Goal: Manage account settings

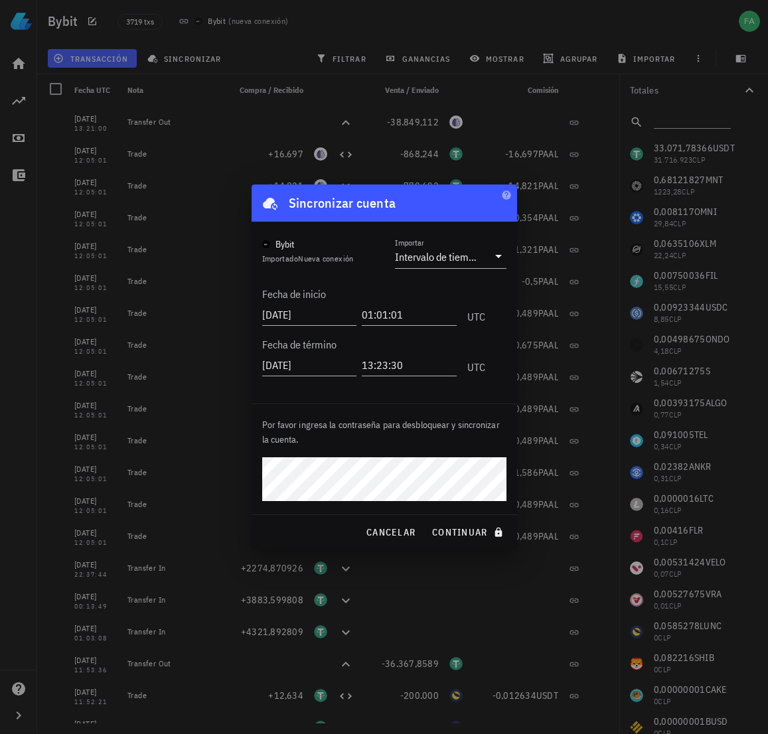
click at [258, 474] on div "Por favor ingresa la contraseña para desbloquear y sincronizar la cuenta." at bounding box center [385, 459] width 266 height 110
click at [429, 441] on p "Por favor ingresa la contraseña para desbloquear y sincronizar la cuenta." at bounding box center [384, 432] width 244 height 29
click at [455, 536] on span "continuar" at bounding box center [468, 532] width 74 height 12
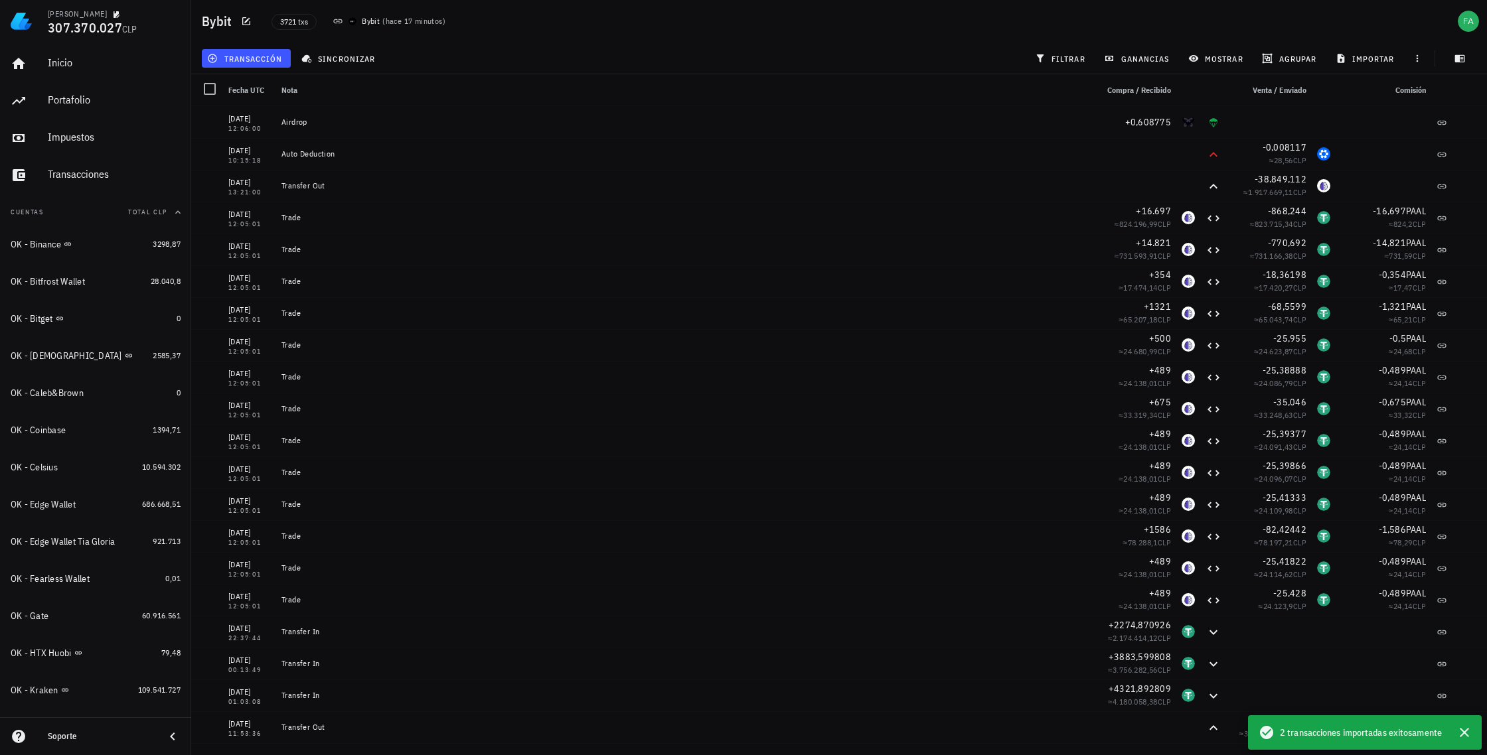
scroll to position [761, 0]
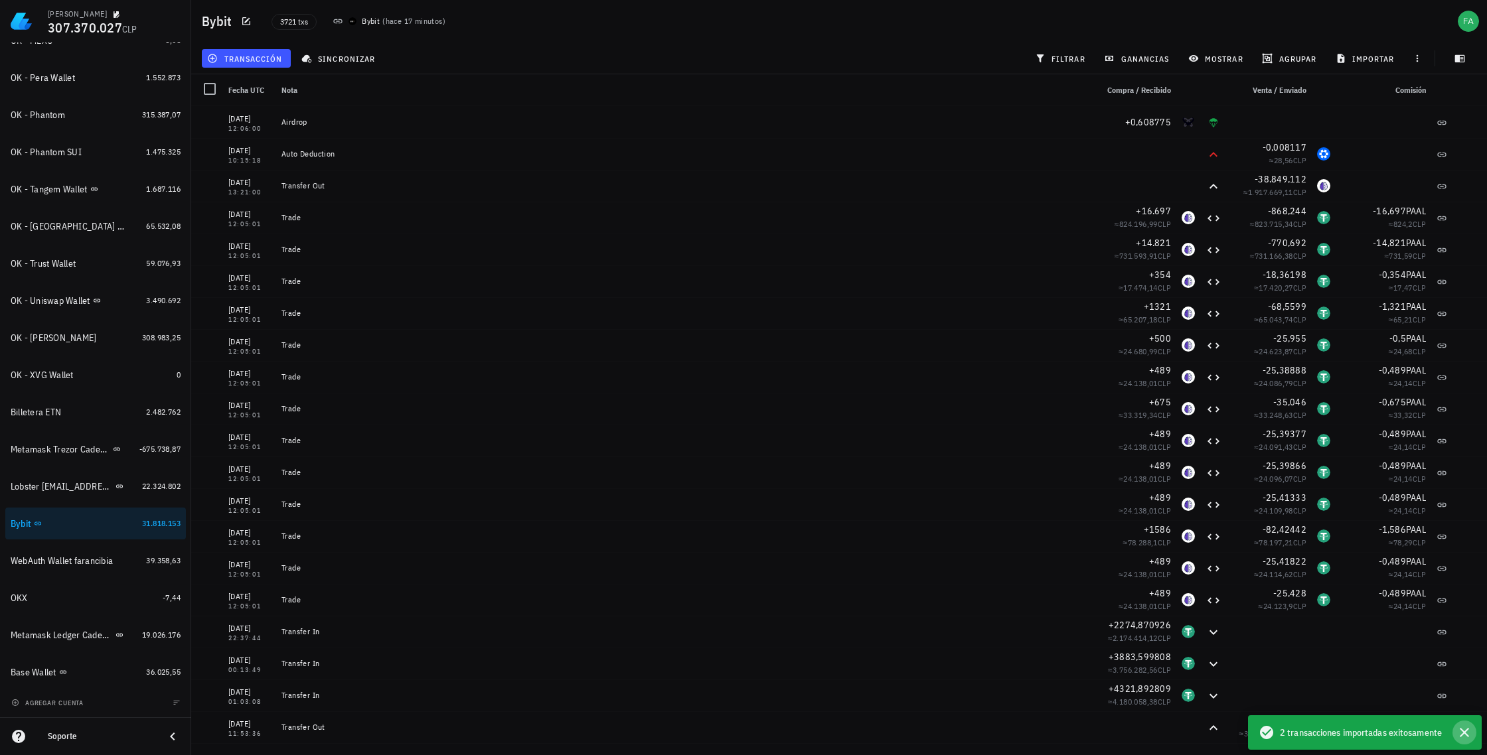
click at [767, 733] on icon "button" at bounding box center [1464, 733] width 16 height 16
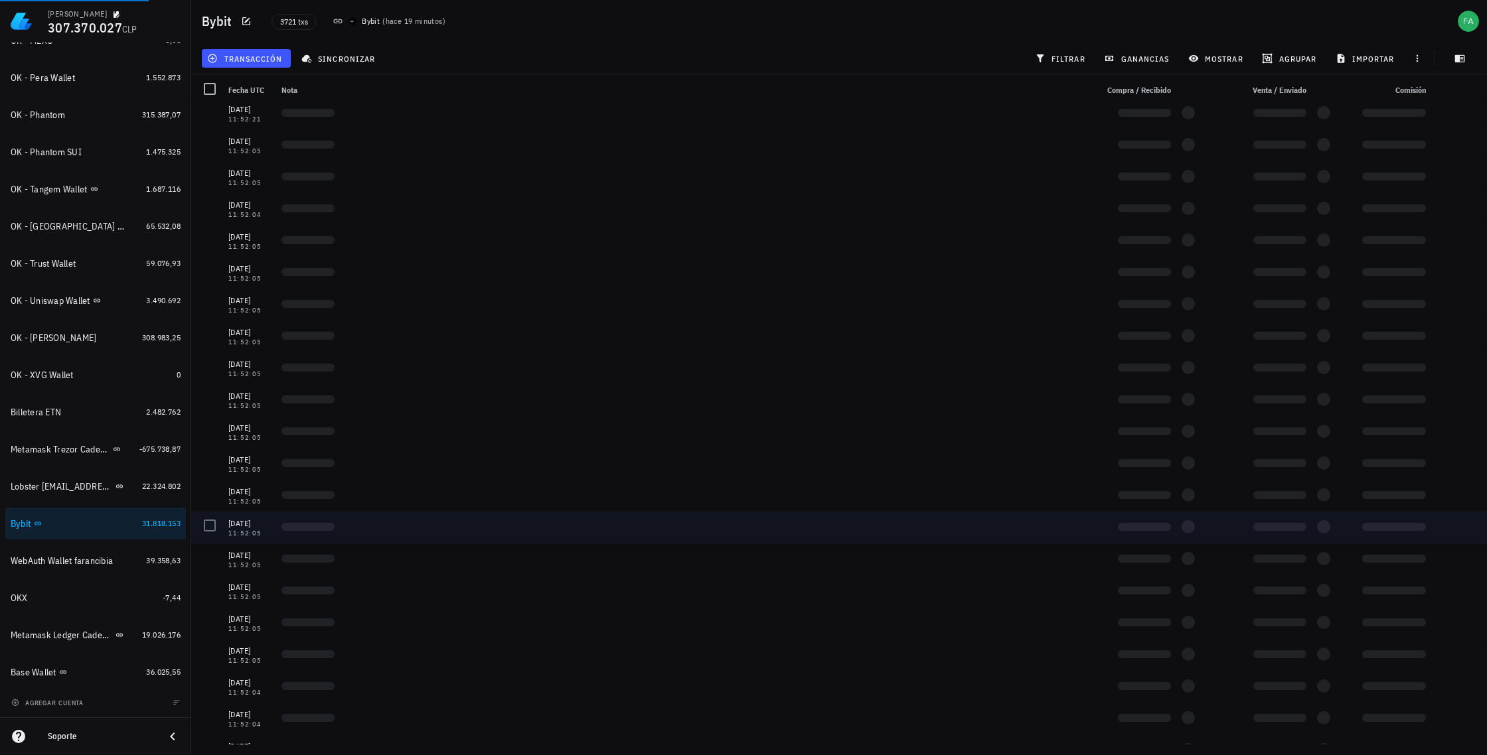
scroll to position [0, 0]
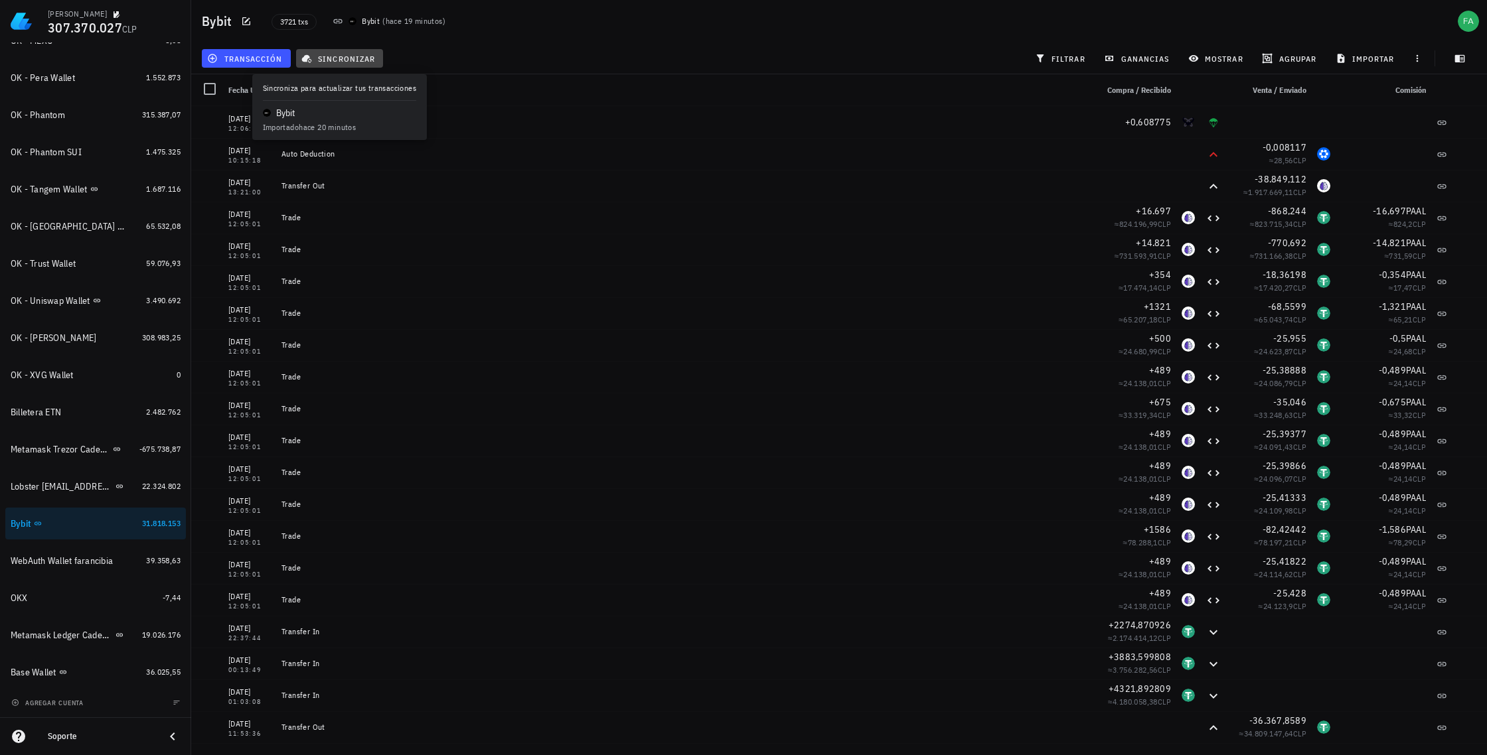
click at [337, 54] on span "sincronizar" at bounding box center [339, 58] width 71 height 11
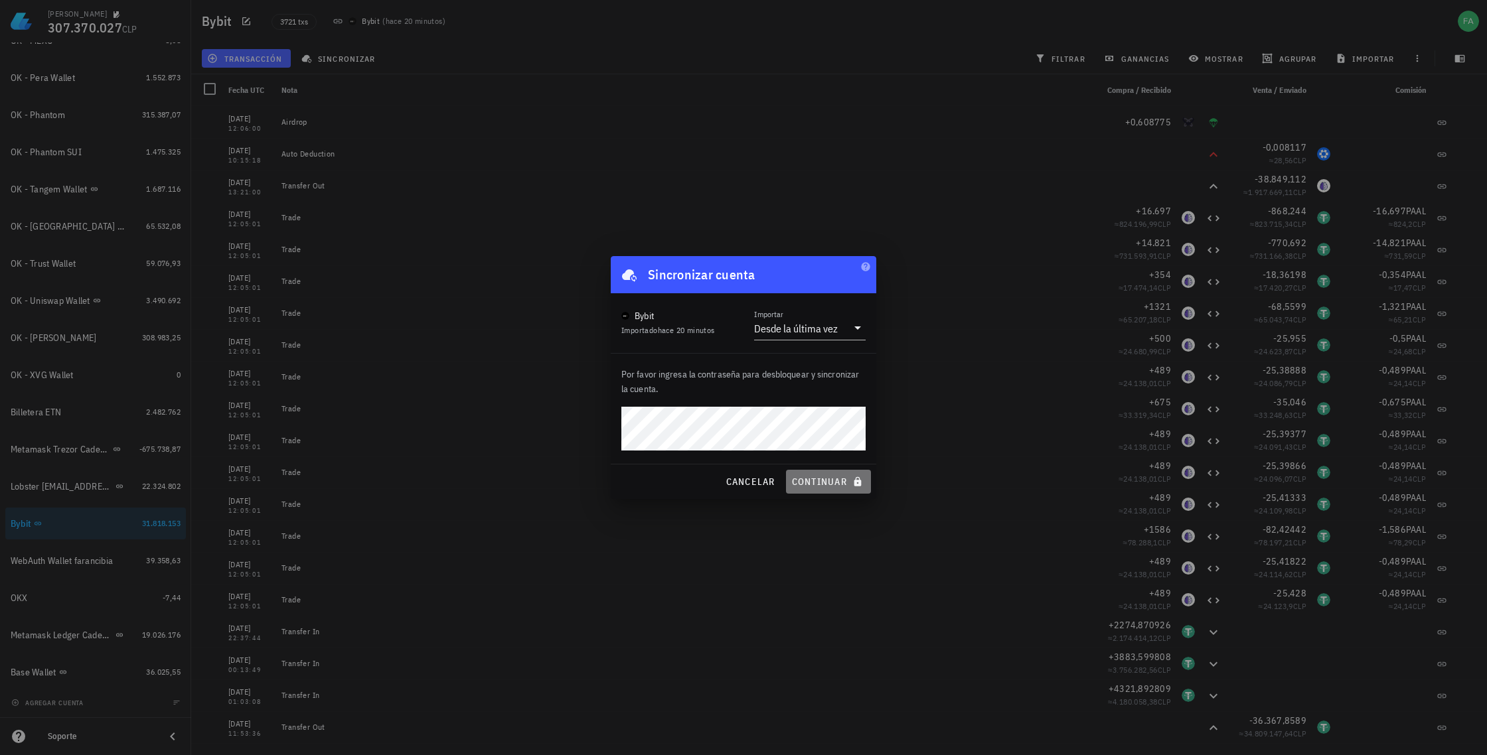
click at [767, 482] on span "continuar" at bounding box center [828, 482] width 74 height 12
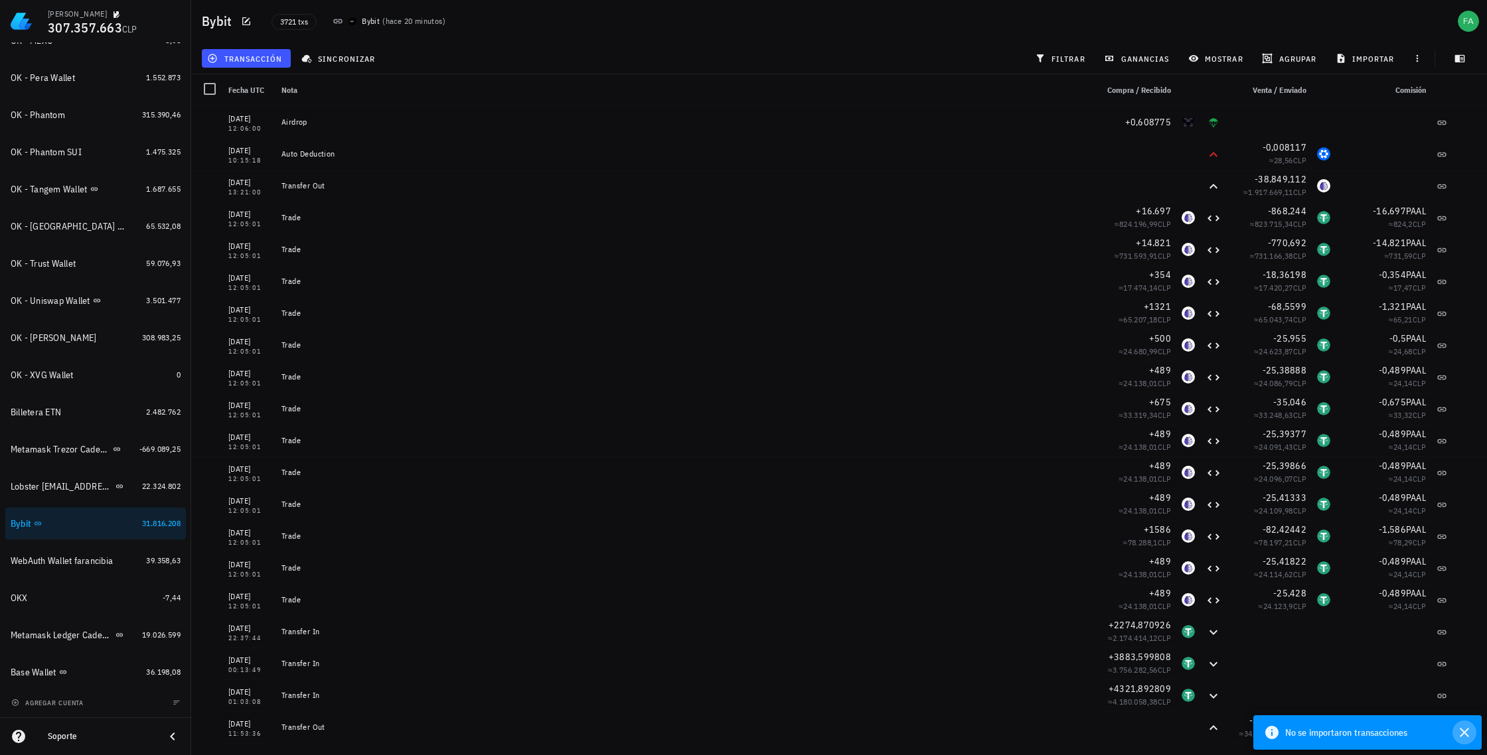
drag, startPoint x: 1464, startPoint y: 730, endPoint x: 1437, endPoint y: 702, distance: 39.4
click at [767, 728] on icon "button" at bounding box center [1464, 733] width 16 height 16
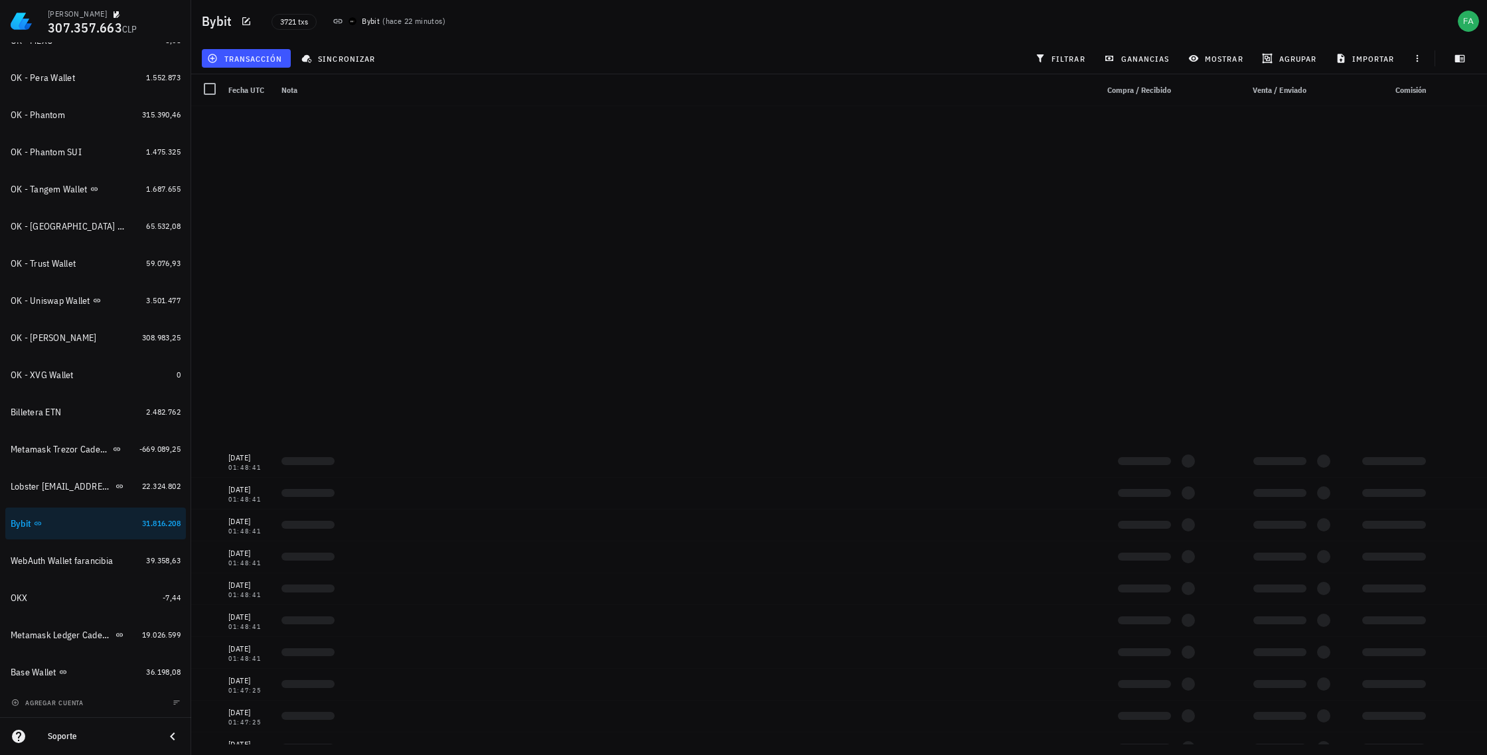
scroll to position [117926, 0]
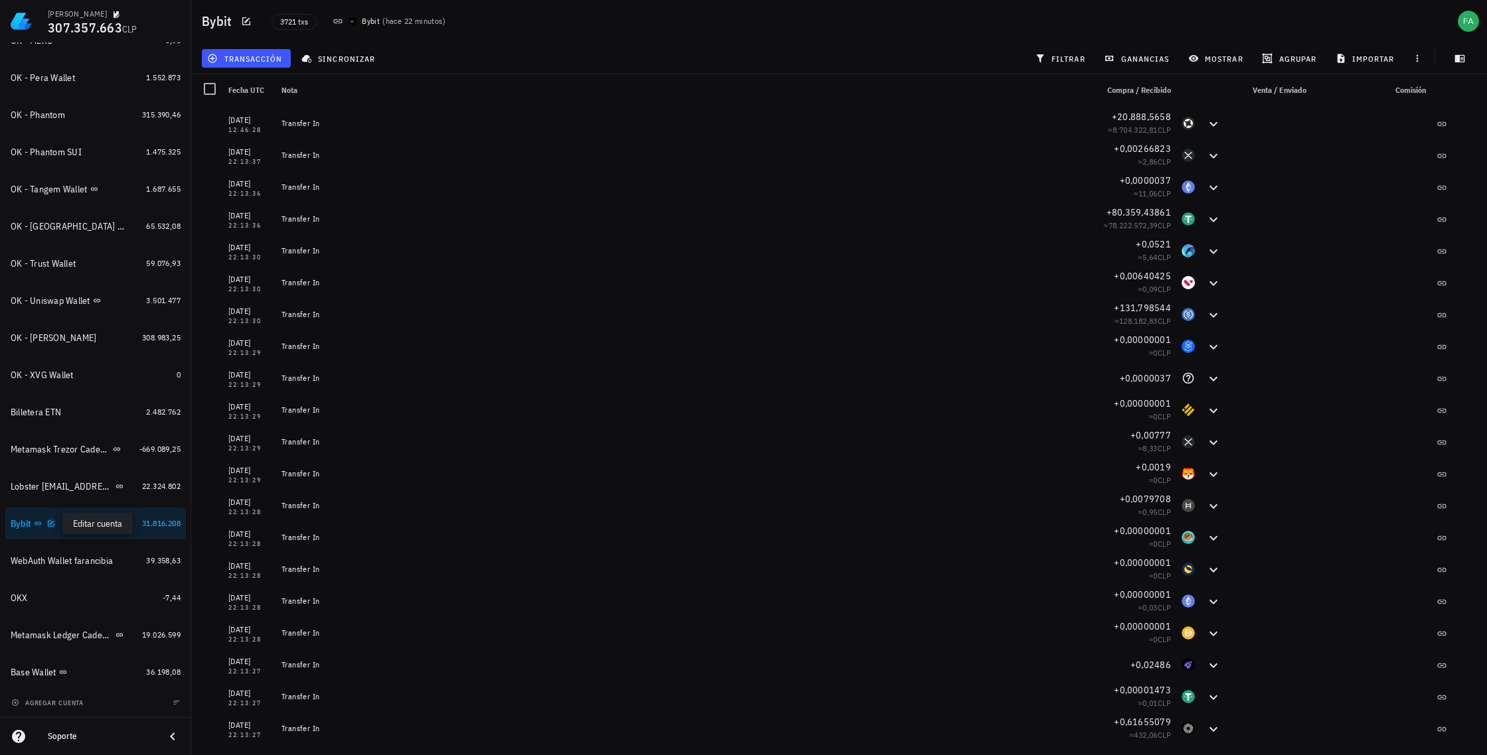
click at [48, 524] on icon "button" at bounding box center [51, 523] width 6 height 6
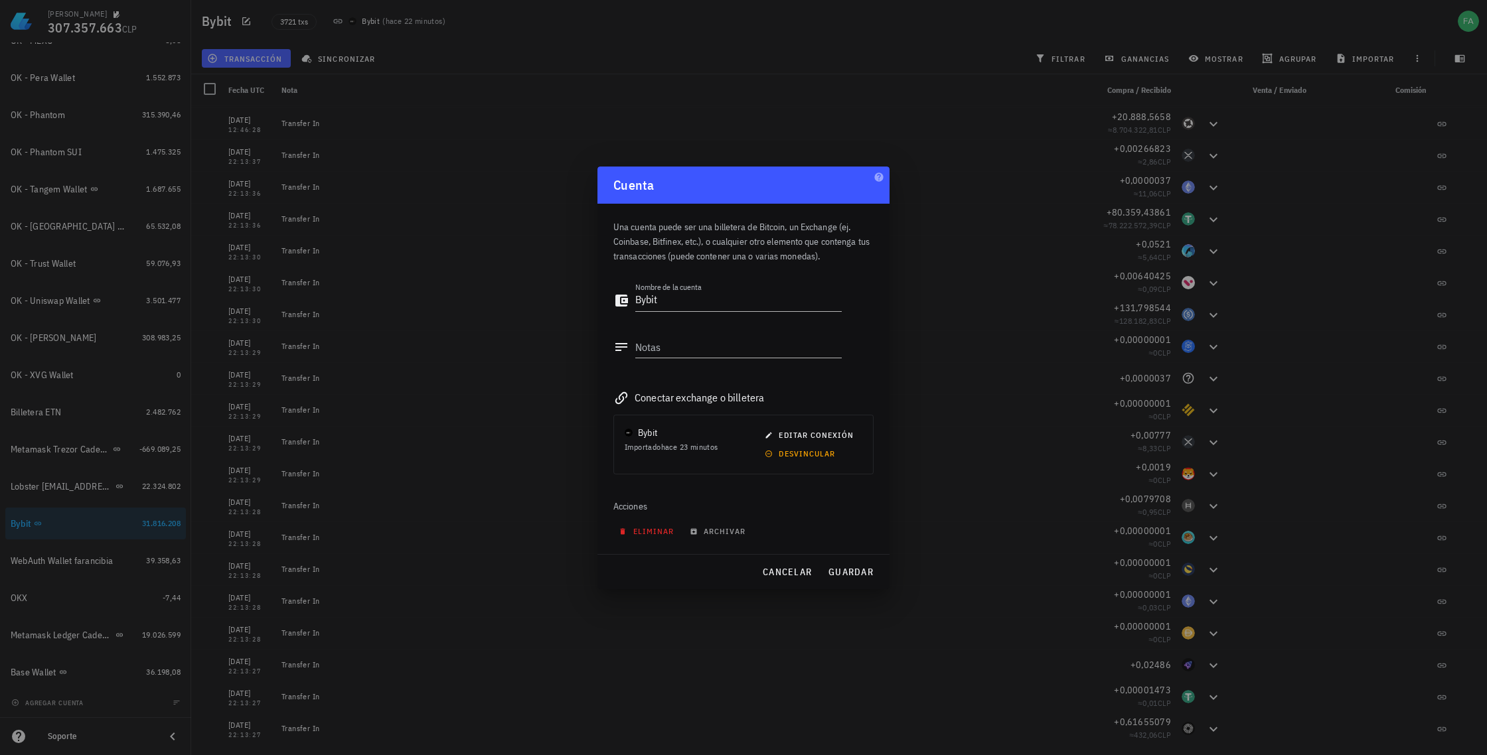
click at [645, 532] on span "eliminar" at bounding box center [647, 531] width 52 height 10
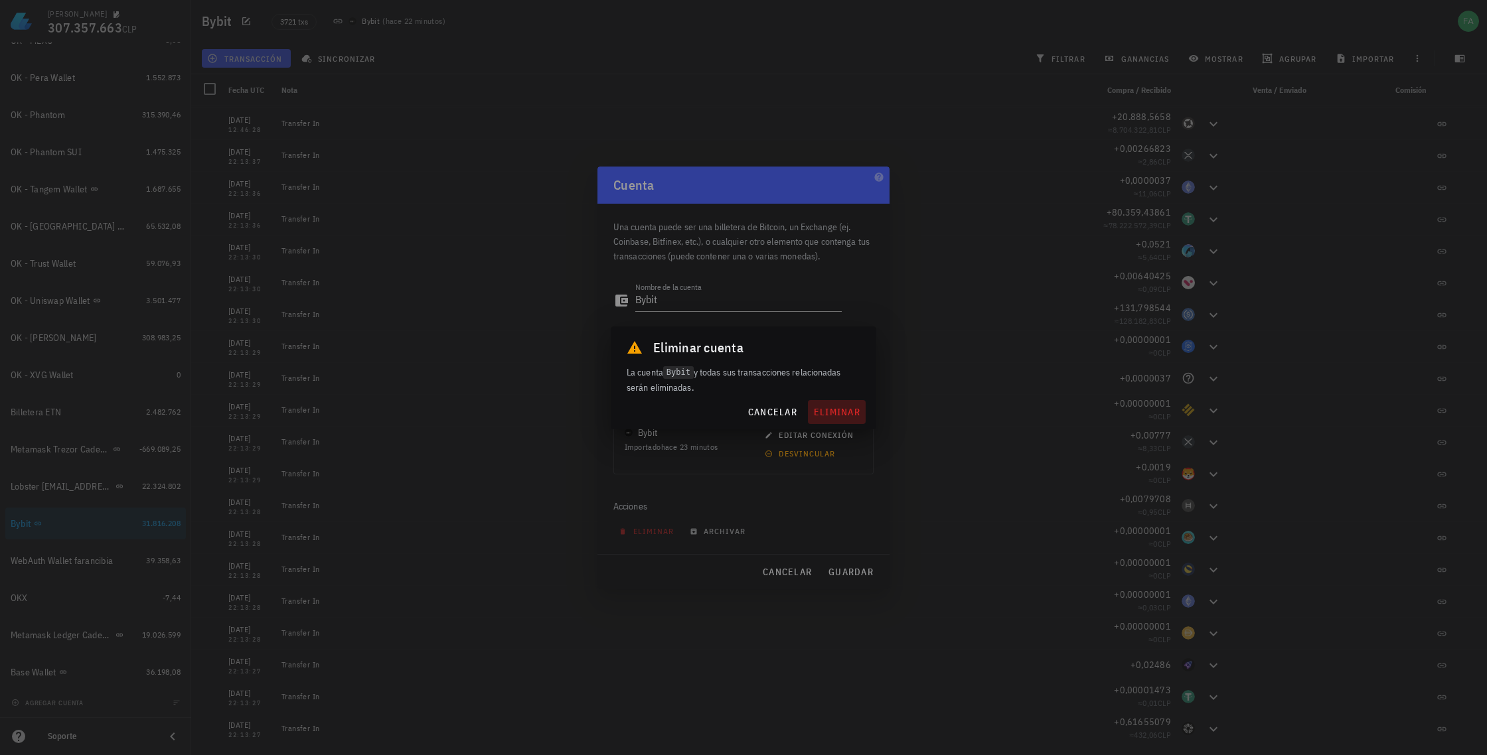
click at [767, 409] on span "eliminar" at bounding box center [836, 412] width 47 height 12
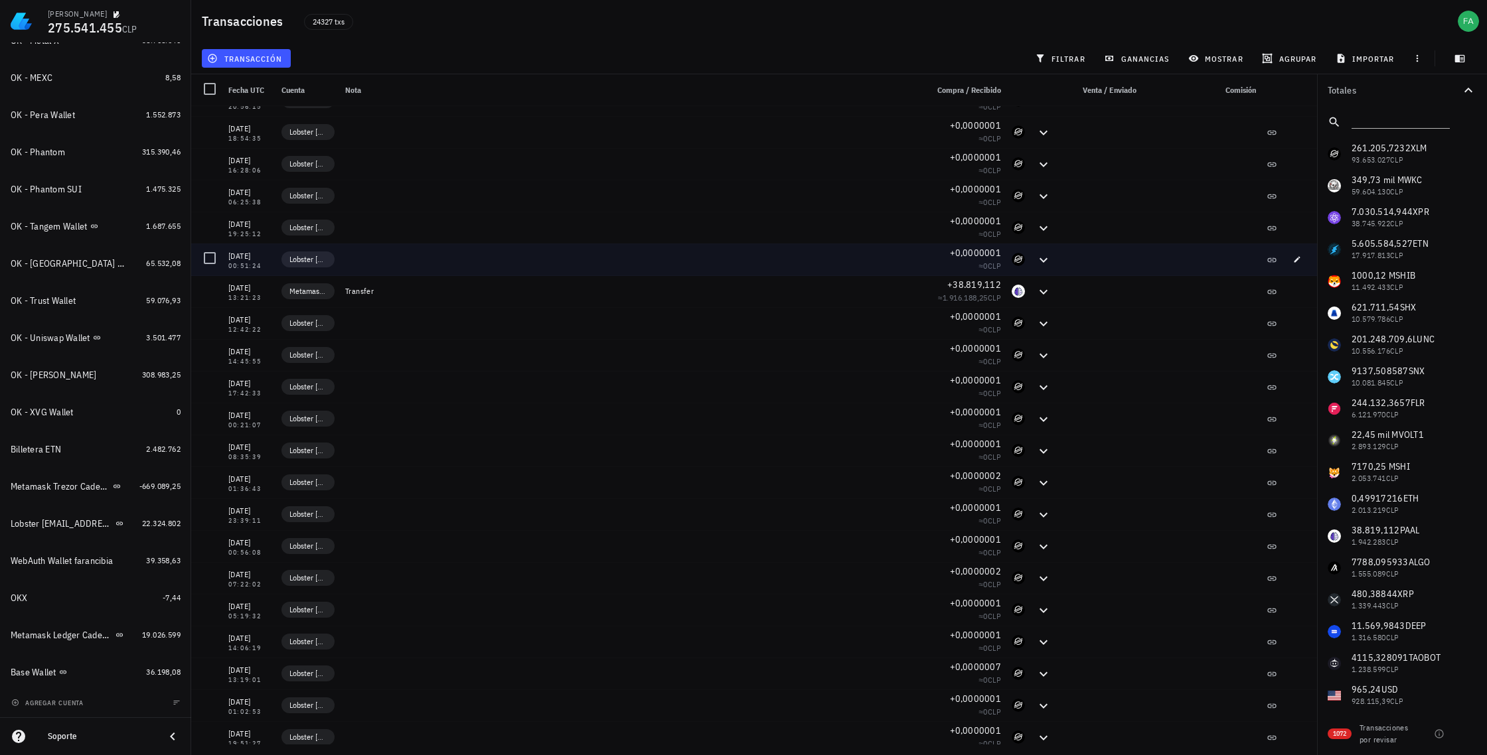
scroll to position [23, 0]
